Goal: Information Seeking & Learning: Learn about a topic

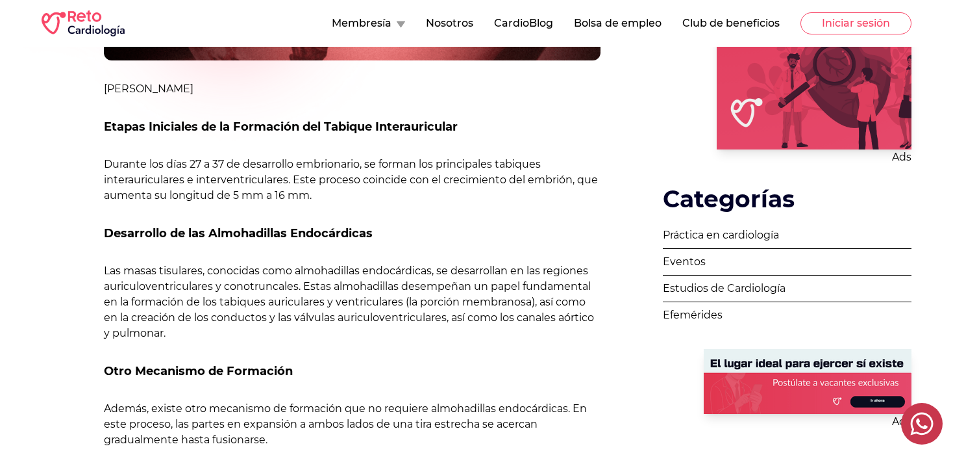
scroll to position [425, 0]
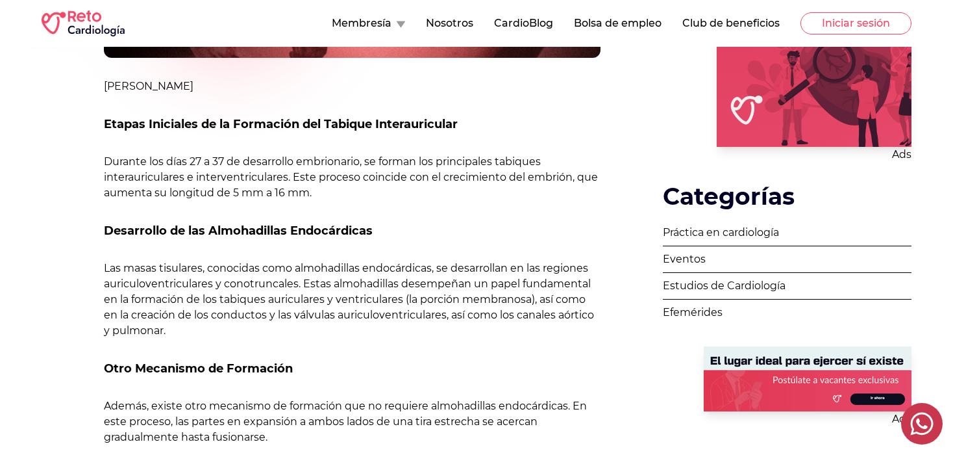
drag, startPoint x: 951, startPoint y: 105, endPoint x: 958, endPoint y: 137, distance: 32.6
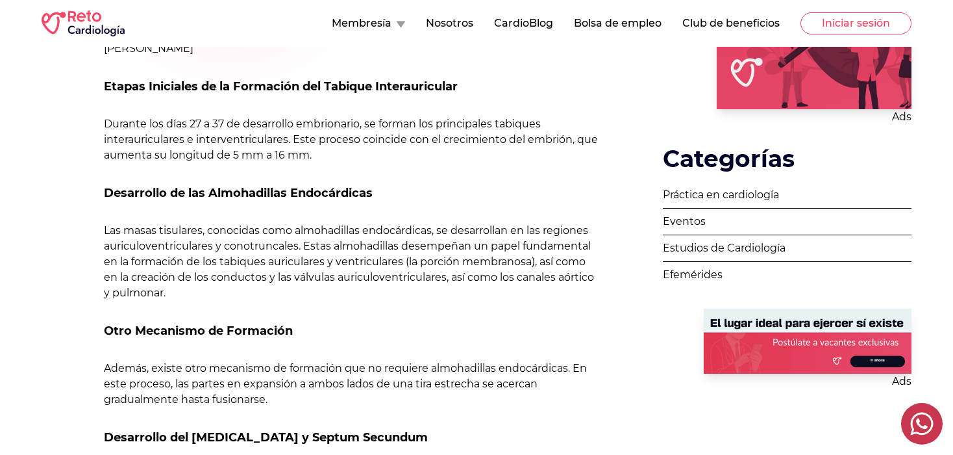
scroll to position [451, 0]
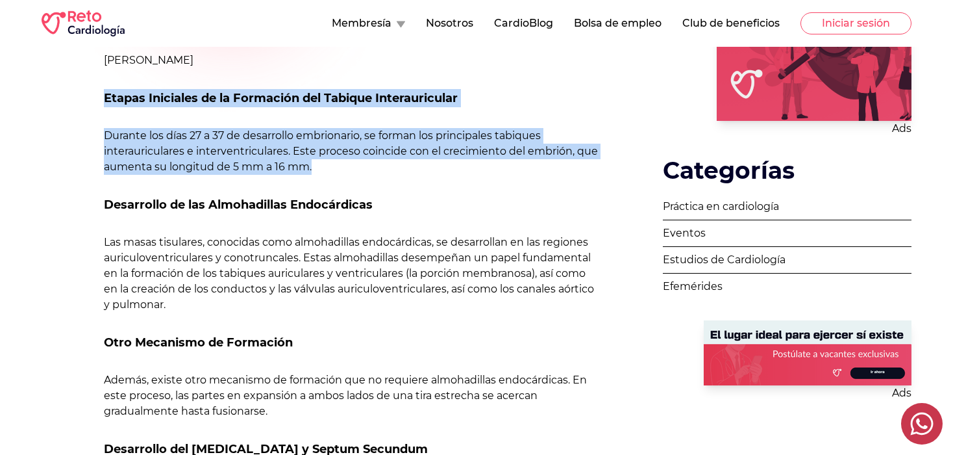
drag, startPoint x: 93, startPoint y: 96, endPoint x: 342, endPoint y: 166, distance: 258.5
copy div "Etapas Iniciales de la Formación del Tabique Interauricular Durante los días 27…"
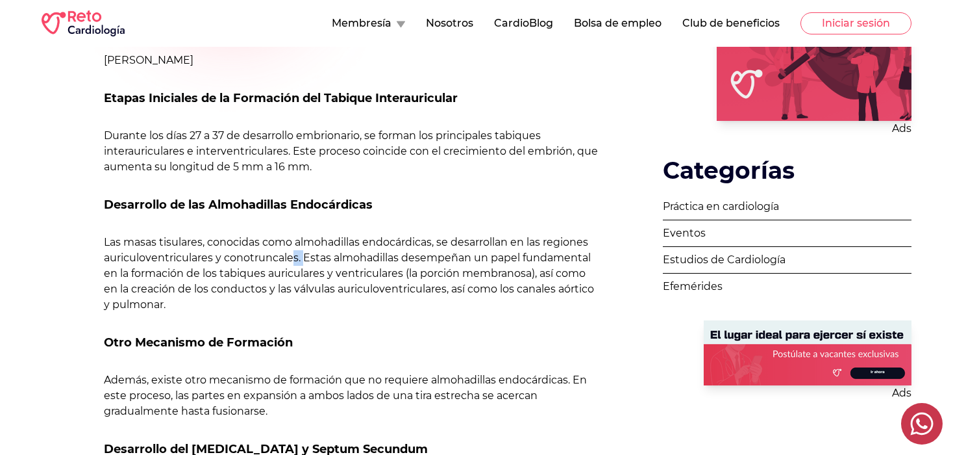
drag, startPoint x: 303, startPoint y: 255, endPoint x: 296, endPoint y: 253, distance: 8.2
click at [296, 253] on p "Las masas tisulares, conocidas como almohadillas endocárdicas, se desarrollan e…" at bounding box center [352, 273] width 497 height 78
click at [297, 269] on p "Las masas tisulares, conocidas como almohadillas endocárdicas, se desarrollan e…" at bounding box center [352, 273] width 497 height 78
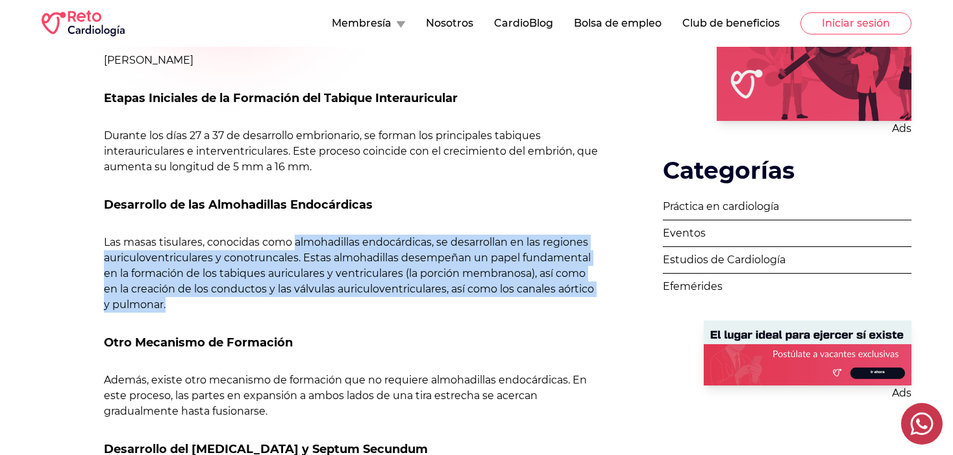
drag, startPoint x: 298, startPoint y: 242, endPoint x: 342, endPoint y: 310, distance: 80.4
click at [342, 310] on p "Las masas tisulares, conocidas como almohadillas endocárdicas, se desarrollan e…" at bounding box center [352, 273] width 497 height 78
copy p "almohadillas endocárdicas, se desarrollan en las regiones auriculoventriculares…"
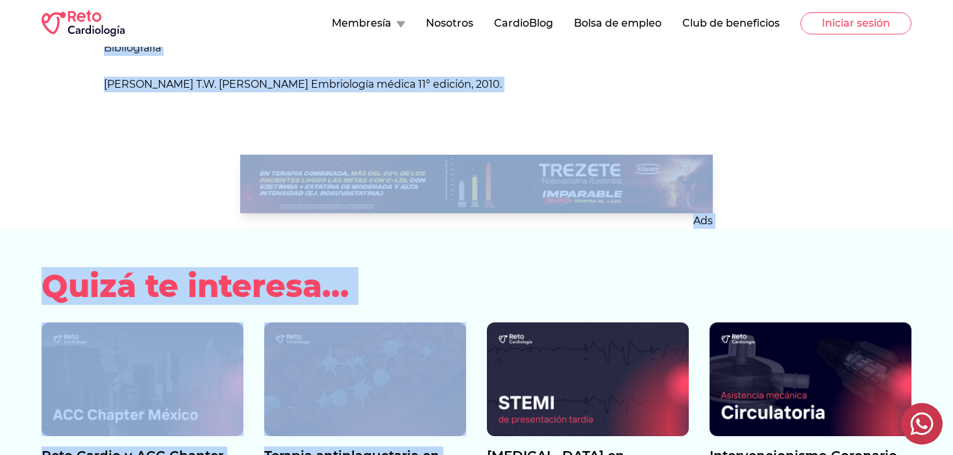
scroll to position [2078, 0]
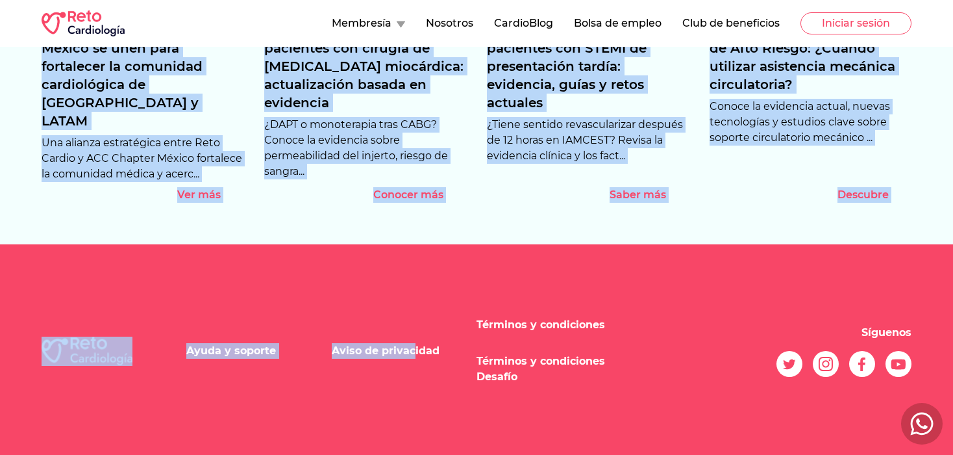
drag, startPoint x: 99, startPoint y: 107, endPoint x: 414, endPoint y: 297, distance: 368.0
